Goal: Information Seeking & Learning: Learn about a topic

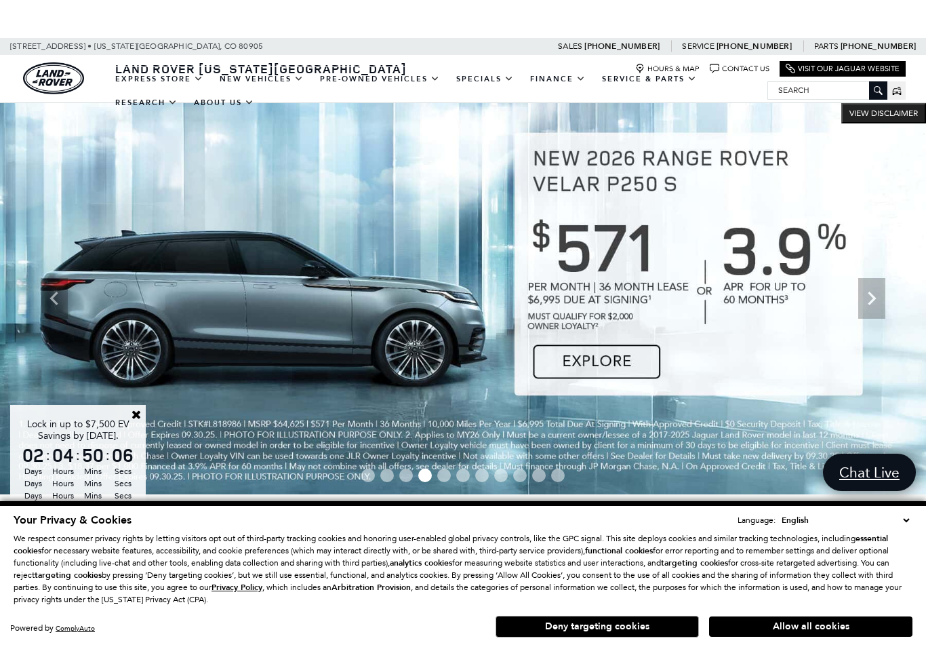
click at [0, 0] on link "View New Vehicles" at bounding box center [0, 0] width 0 height 0
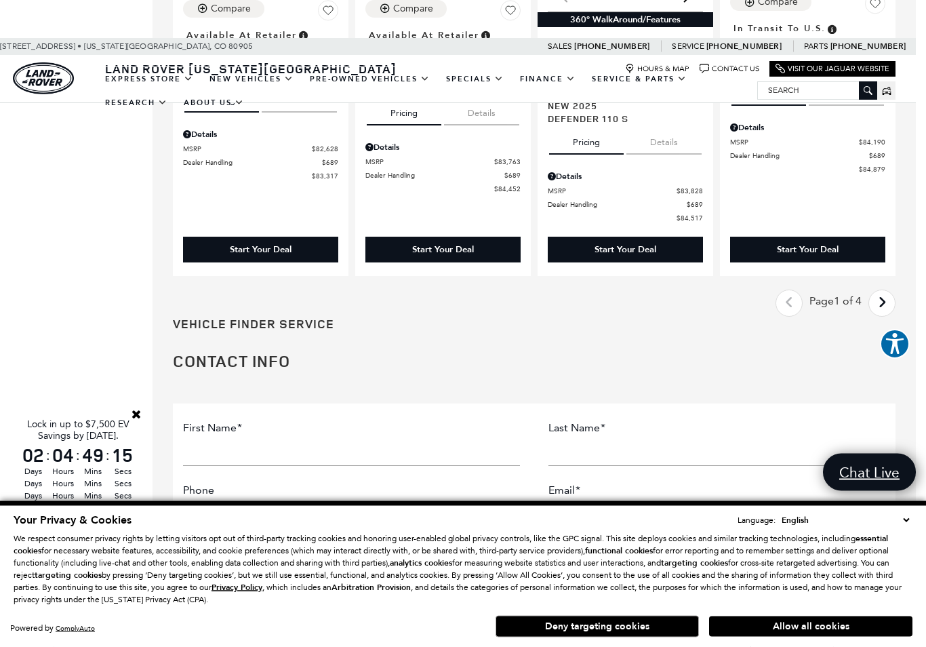
scroll to position [2343, 10]
click at [890, 291] on link "Next - Page" at bounding box center [881, 303] width 29 height 24
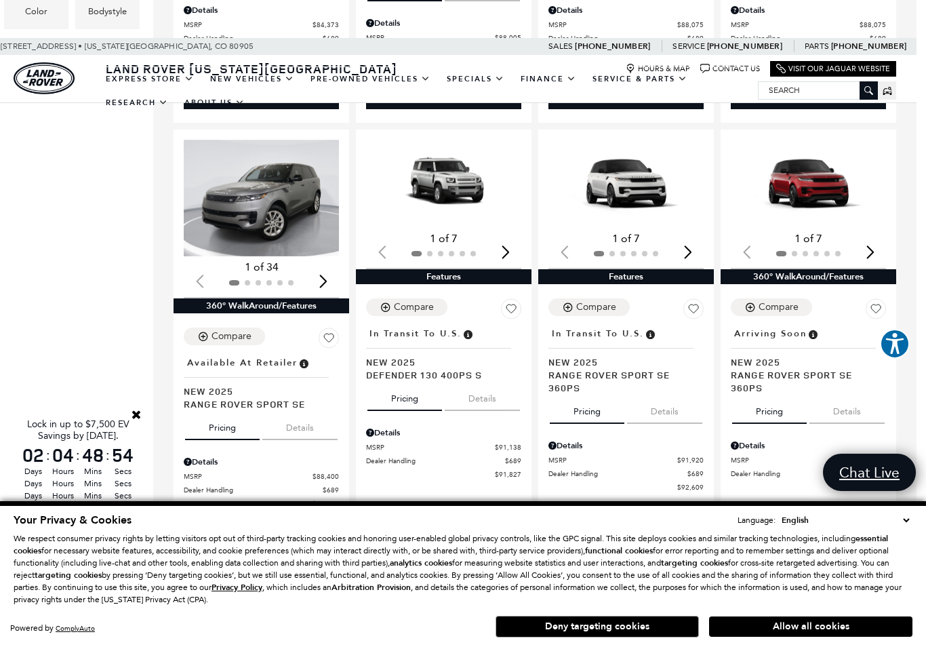
scroll to position [729, 9]
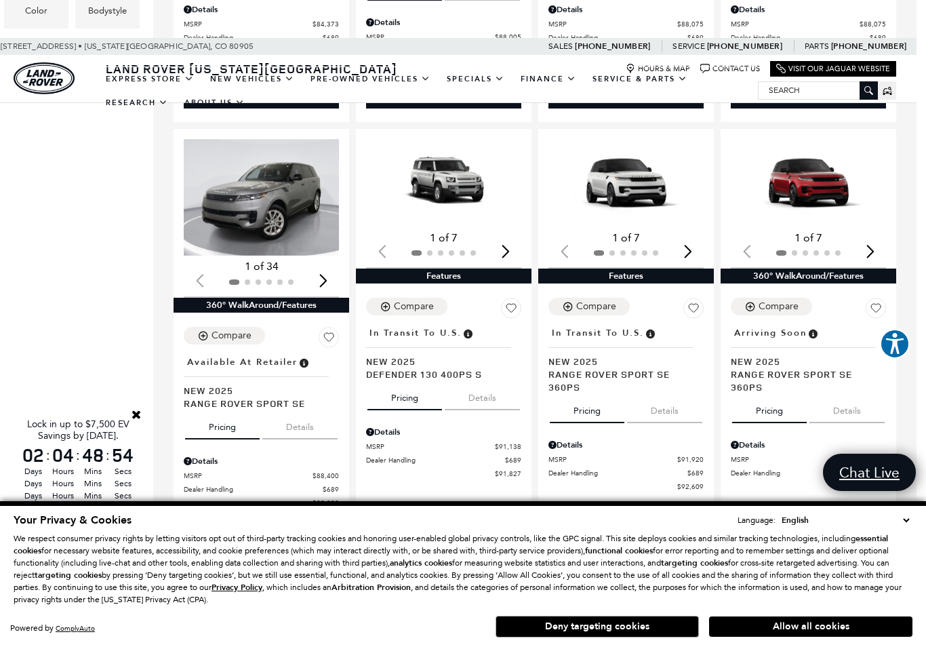
click at [442, 173] on img "1 / 2" at bounding box center [443, 182] width 155 height 87
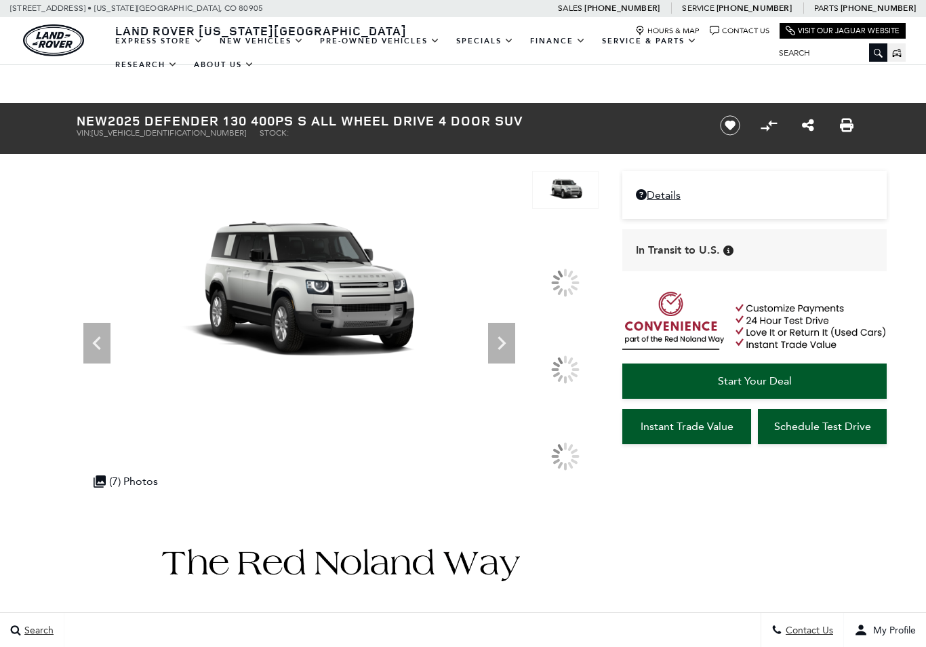
click at [551, 367] on div at bounding box center [565, 369] width 28 height 28
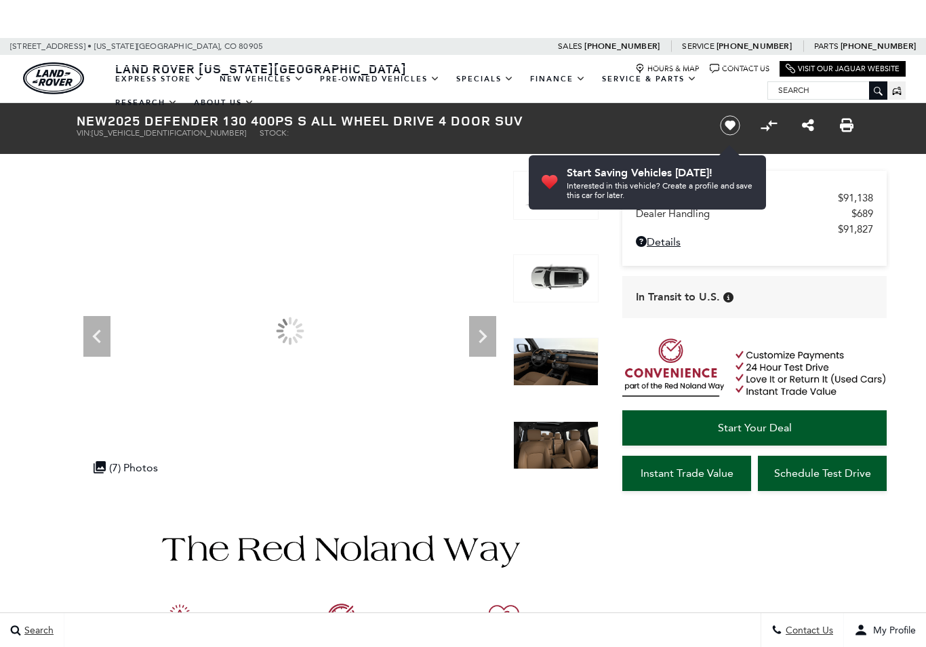
click at [541, 358] on img at bounding box center [555, 361] width 85 height 49
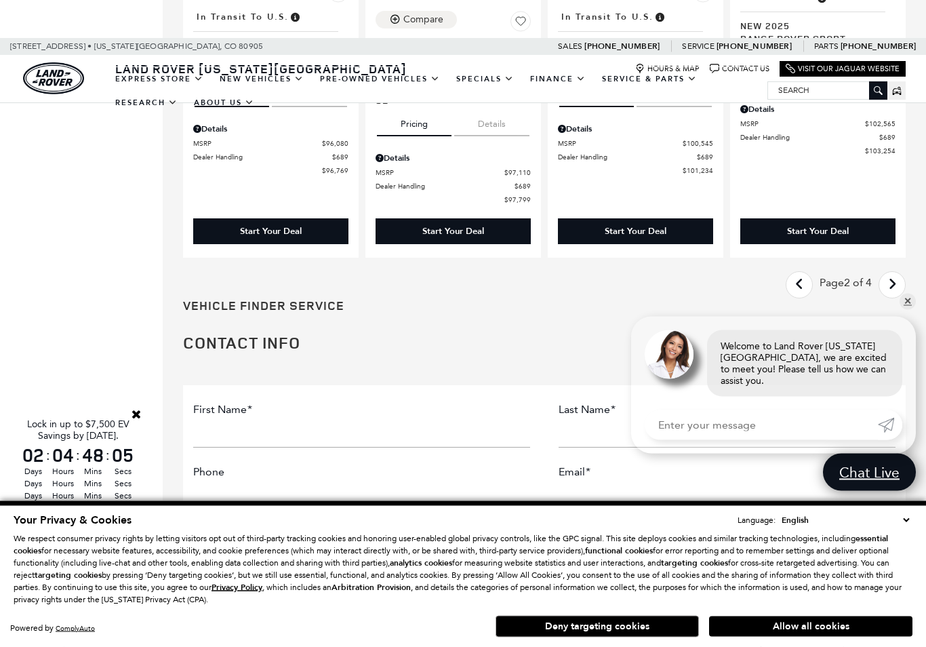
scroll to position [2374, 0]
click at [897, 273] on link "Next - Page" at bounding box center [892, 285] width 29 height 24
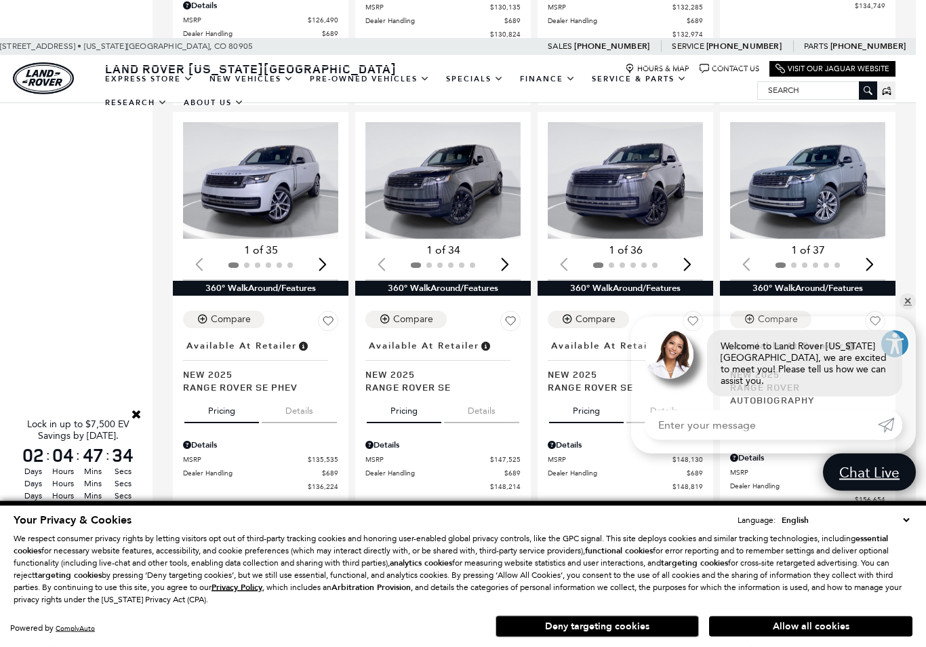
scroll to position [2100, 10]
click at [909, 310] on link "✕" at bounding box center [907, 301] width 16 height 16
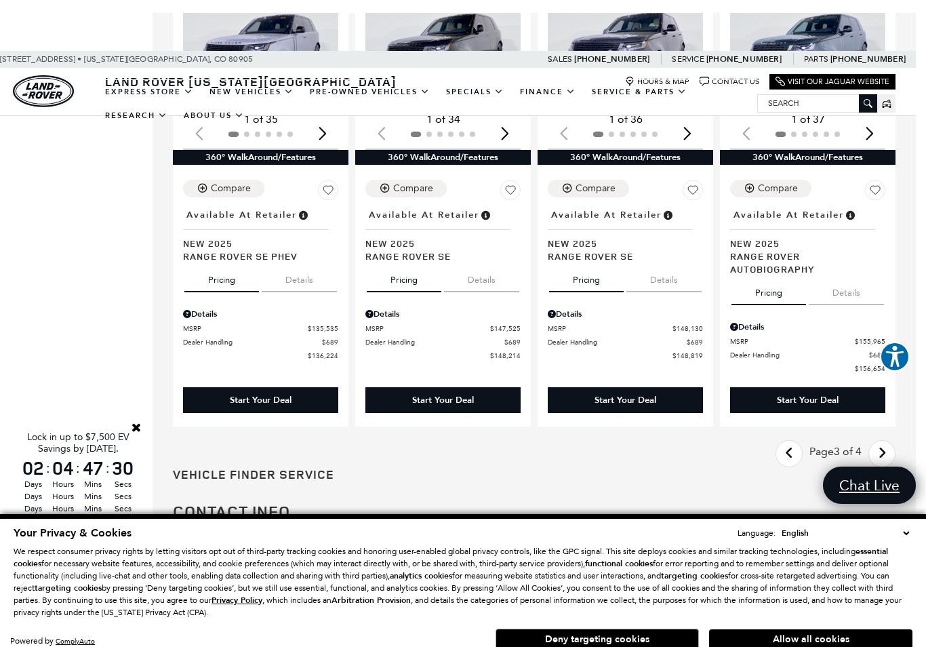
scroll to position [2230, 10]
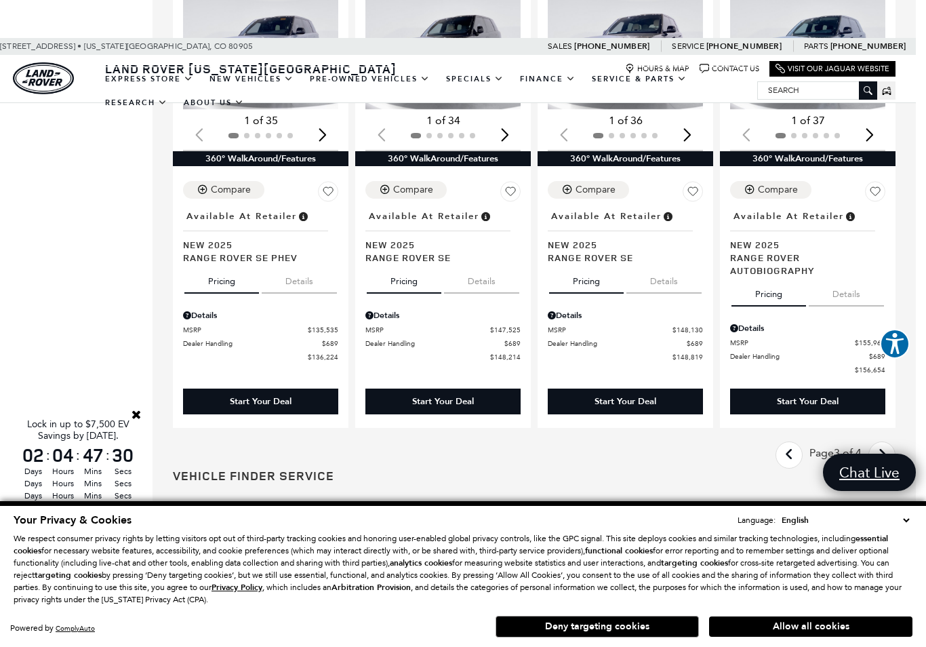
click at [888, 443] on link "Next - Page" at bounding box center [881, 455] width 29 height 24
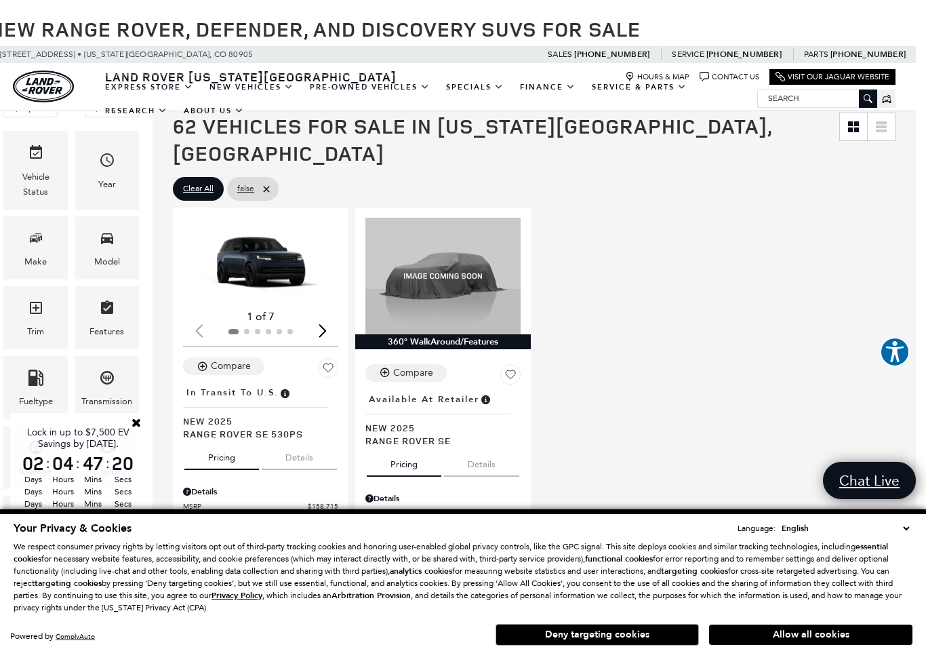
scroll to position [65, 10]
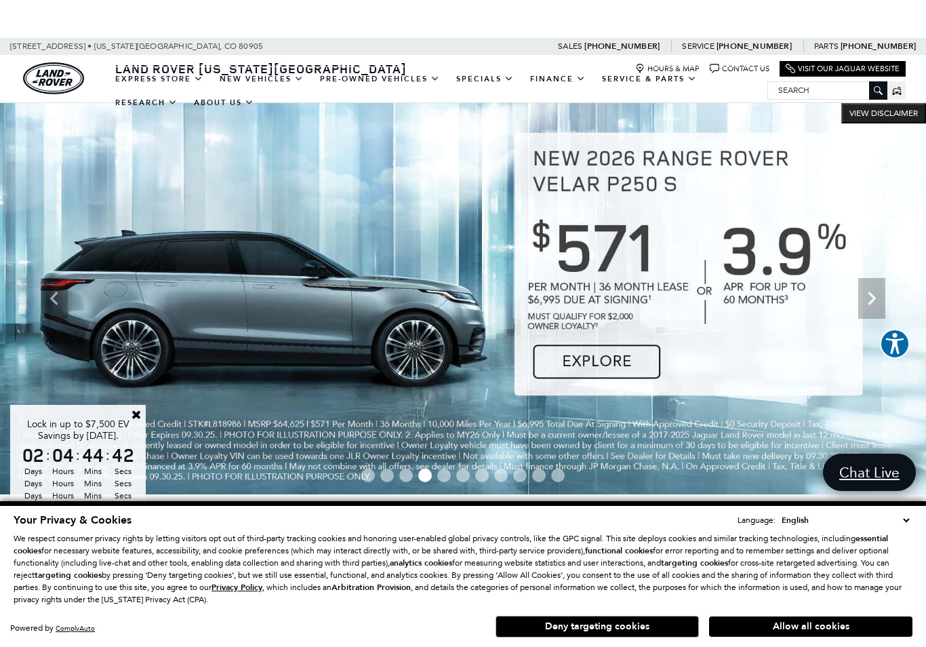
click at [0, 0] on link "View Certified Pre-Owned" at bounding box center [0, 0] width 0 height 0
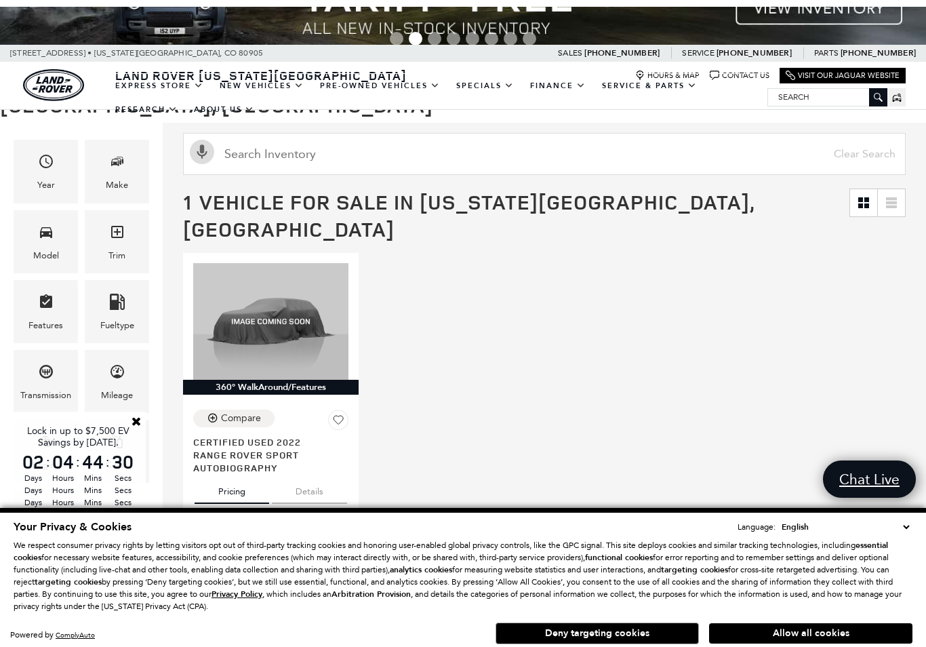
scroll to position [116, 0]
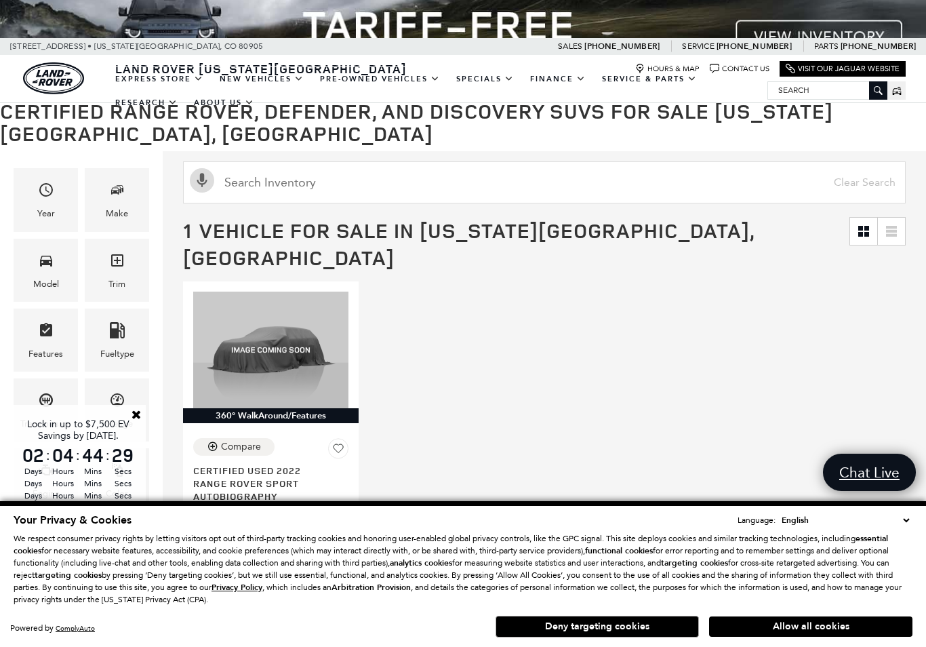
click at [47, 322] on icon "Features" at bounding box center [46, 330] width 16 height 16
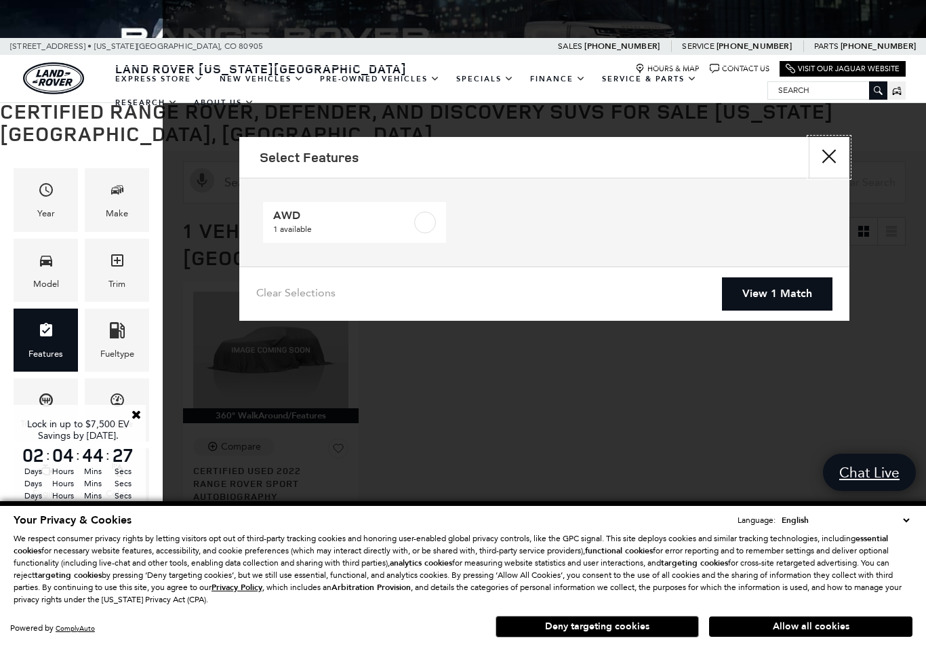
click at [821, 150] on button "Close" at bounding box center [829, 157] width 41 height 41
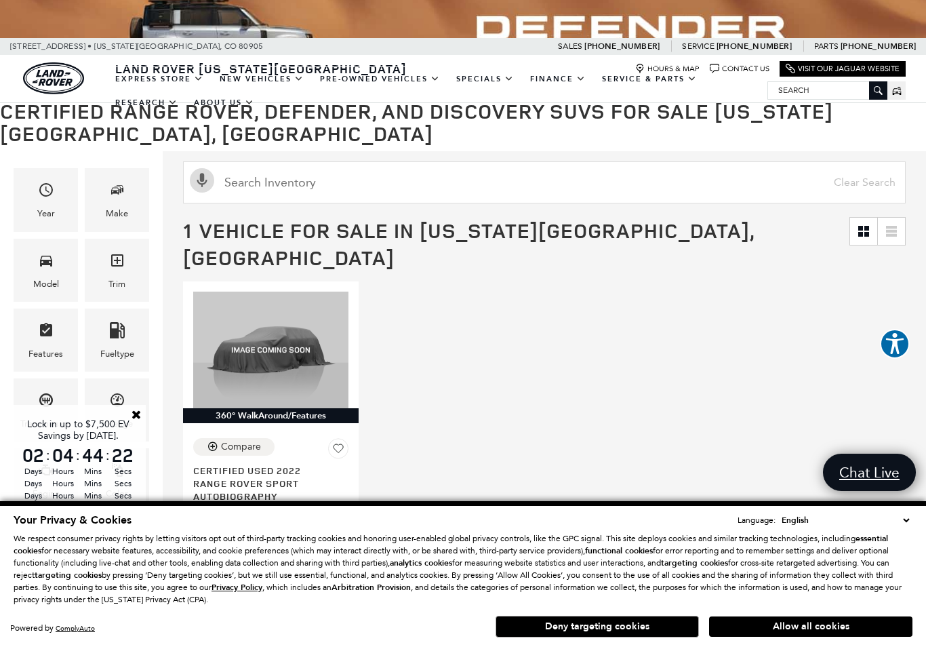
click at [0, 0] on link "View All Pre-Owned Vehicles" at bounding box center [0, 0] width 0 height 0
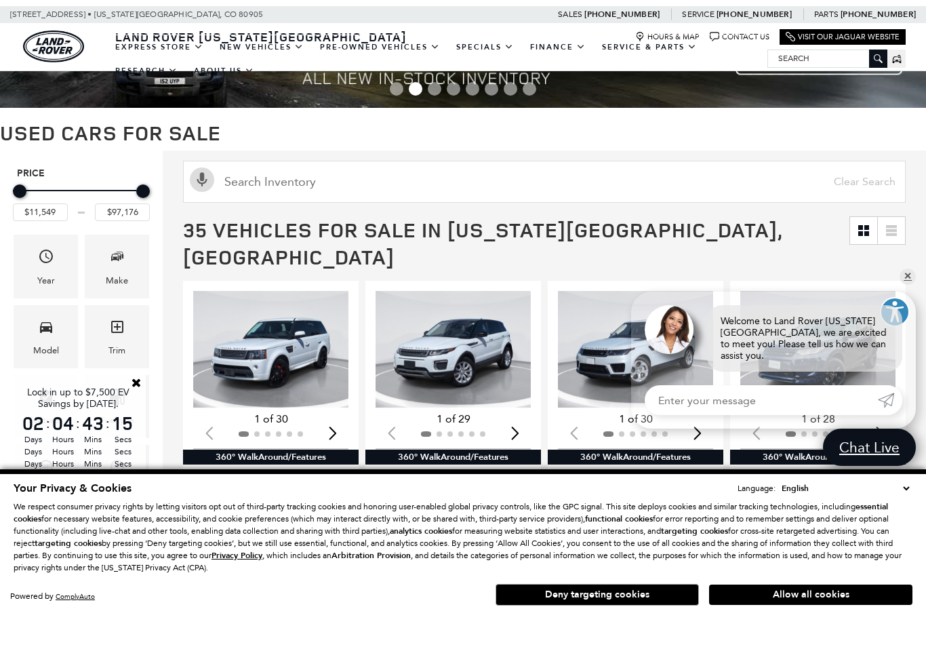
scroll to position [240, 0]
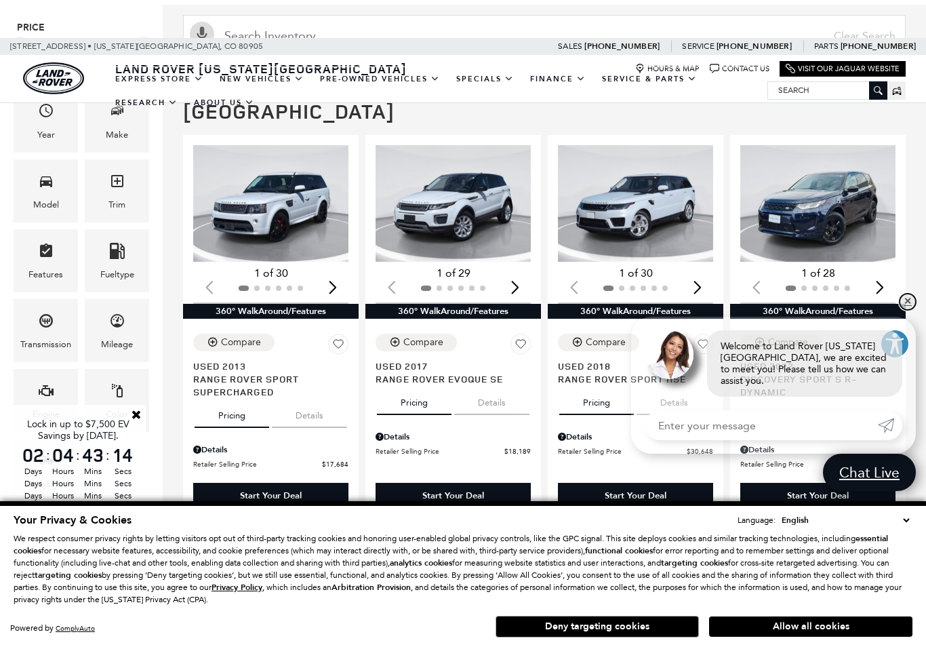
click at [909, 310] on link "✕" at bounding box center [907, 301] width 16 height 16
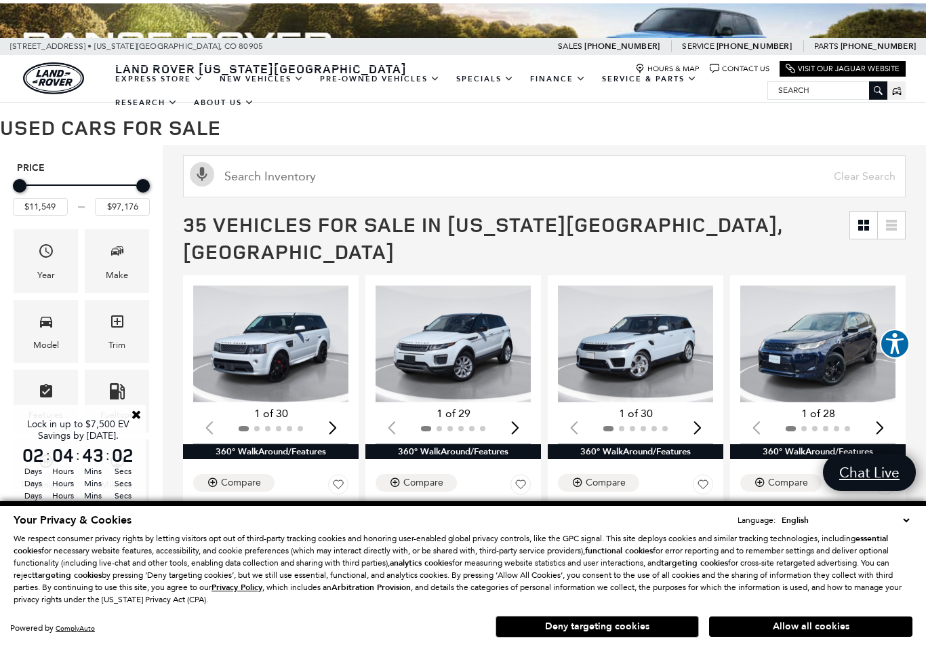
scroll to position [261, 0]
click at [0, 0] on link "Defender 130" at bounding box center [0, 0] width 0 height 0
